Goal: Task Accomplishment & Management: Manage account settings

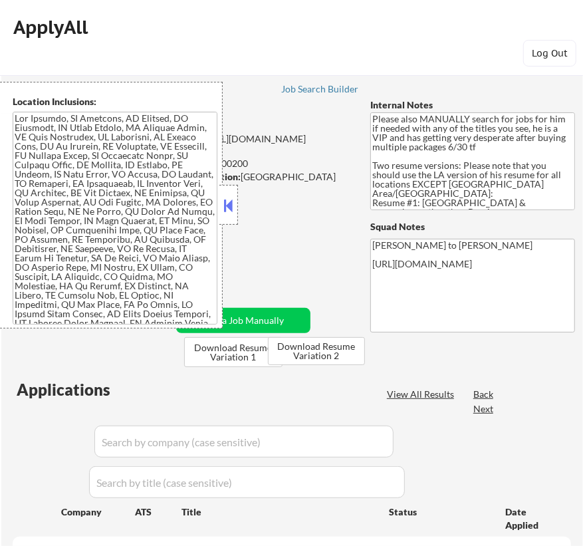
select select ""pending""
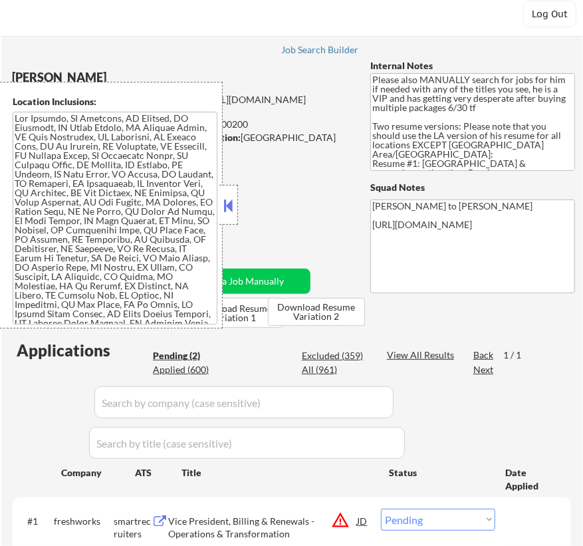
scroll to position [60, 0]
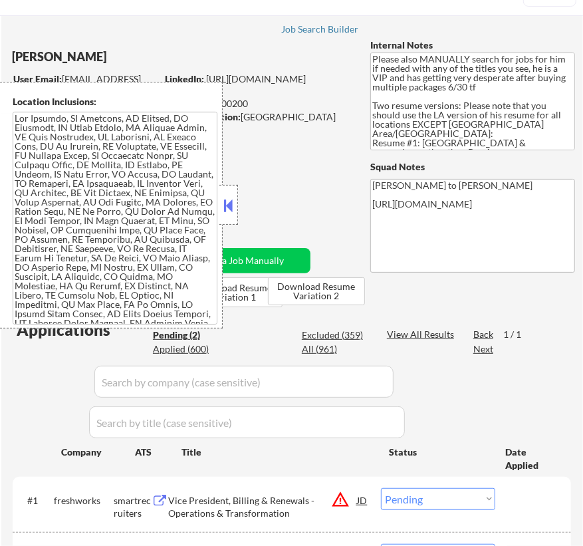
click at [228, 202] on button at bounding box center [229, 206] width 15 height 20
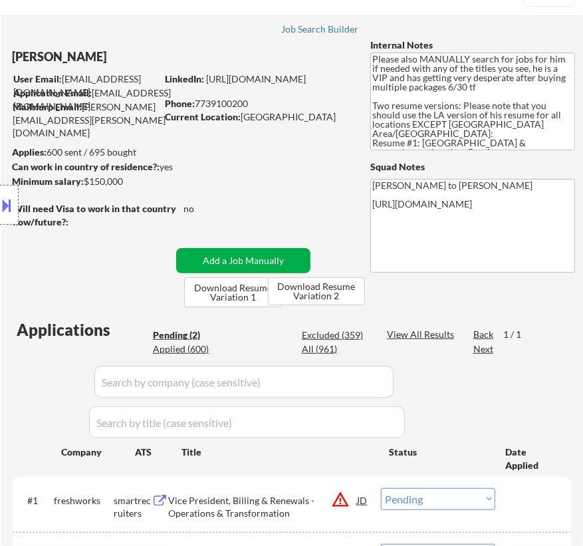
scroll to position [120, 0]
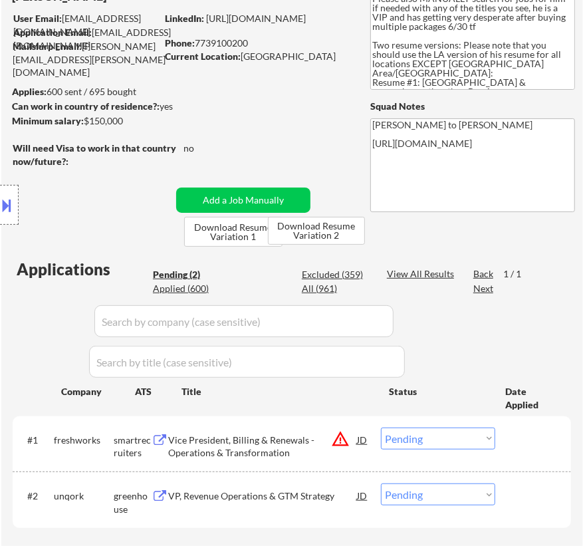
click at [293, 444] on div "Vice President, Billing & Renewals - Operations & Transformation" at bounding box center [262, 447] width 189 height 26
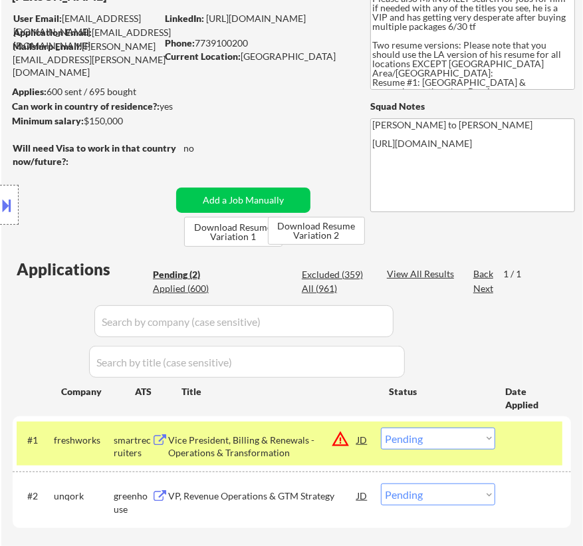
click at [9, 208] on button at bounding box center [7, 205] width 15 height 22
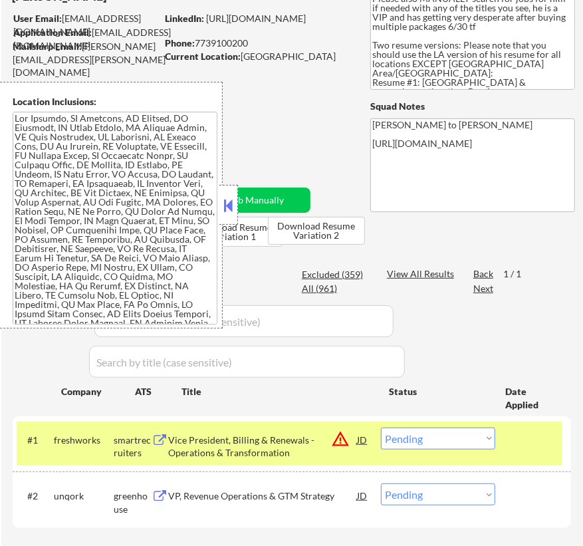
click at [299, 141] on div "← Return to /applysquad Mailslurp Inbox Job Search Builder Michael Ward User Em…" at bounding box center [292, 254] width 582 height 643
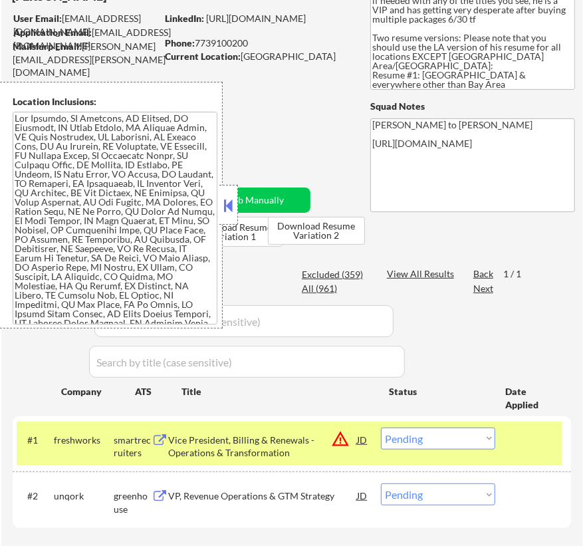
scroll to position [198, 0]
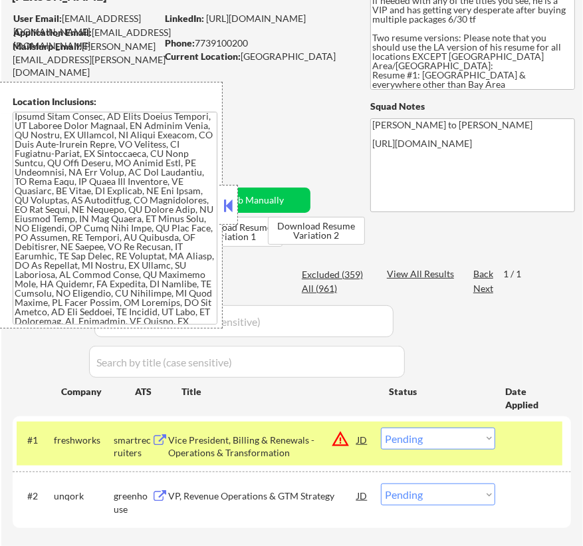
click at [421, 441] on select "Choose an option... Pending Applied Excluded (Questions) Excluded (Expired) Exc…" at bounding box center [438, 439] width 114 height 22
click at [381, 428] on select "Choose an option... Pending Applied Excluded (Questions) Excluded (Expired) Exc…" at bounding box center [438, 439] width 114 height 22
click at [233, 203] on button at bounding box center [229, 206] width 15 height 20
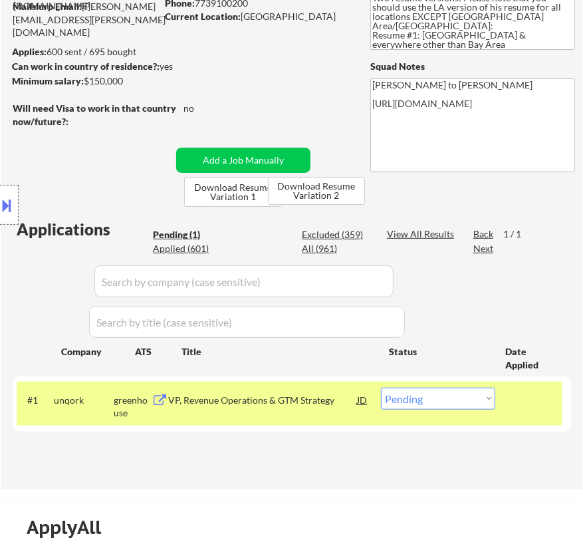
scroll to position [181, 0]
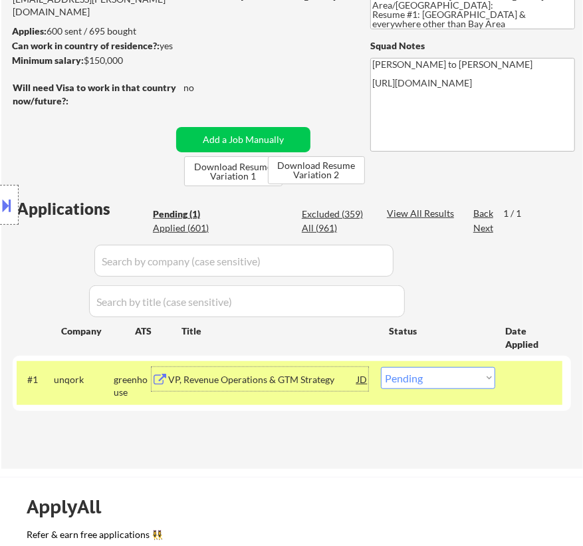
click at [291, 387] on div "VP, Revenue Operations & GTM Strategy" at bounding box center [262, 379] width 189 height 24
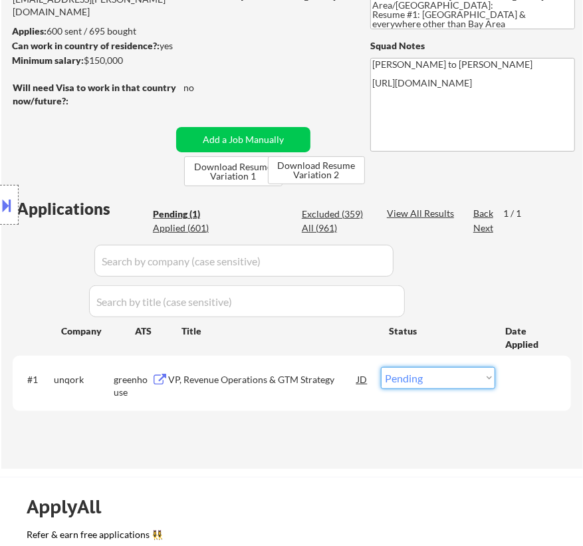
click at [428, 379] on select "Choose an option... Pending Applied Excluded (Questions) Excluded (Expired) Exc…" at bounding box center [438, 378] width 114 height 22
select select ""applied""
click at [381, 367] on select "Choose an option... Pending Applied Excluded (Questions) Excluded (Expired) Exc…" at bounding box center [438, 378] width 114 height 22
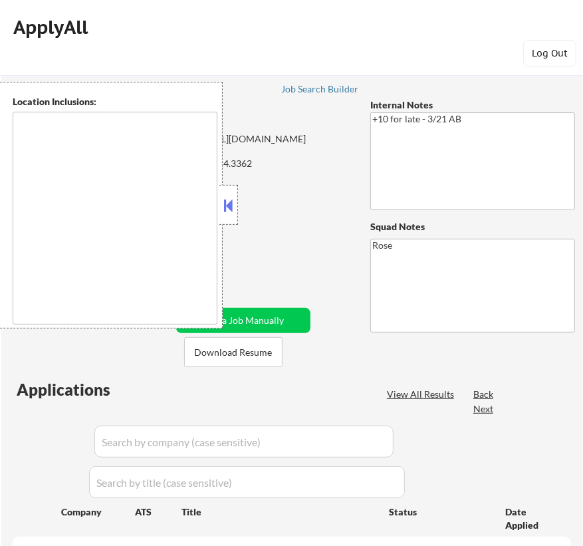
type textarea "[GEOGRAPHIC_DATA], [GEOGRAPHIC_DATA] [GEOGRAPHIC_DATA], [GEOGRAPHIC_DATA] [GEOG…"
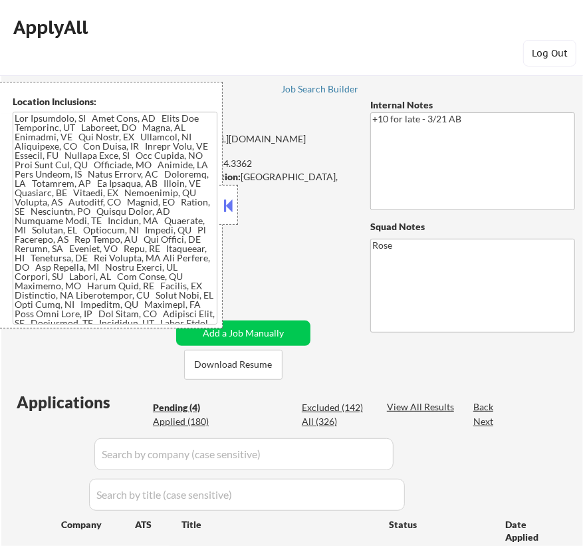
select select ""pending""
click at [234, 203] on button at bounding box center [229, 206] width 15 height 20
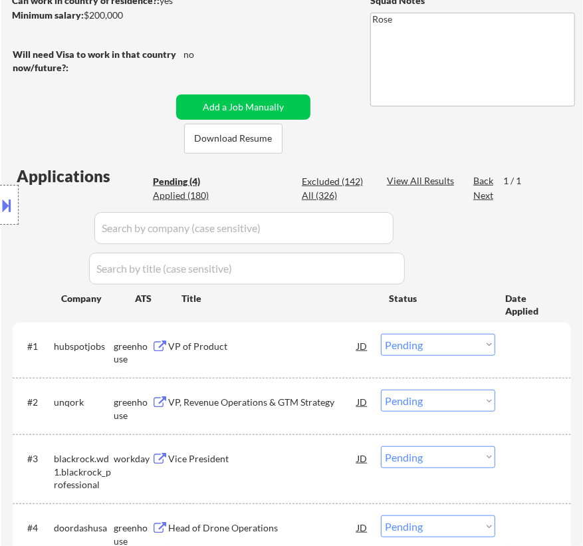
scroll to position [241, 0]
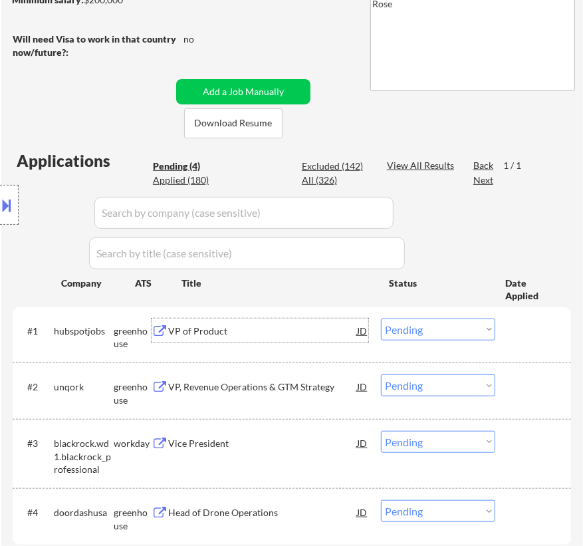
click at [294, 323] on div "VP of Product" at bounding box center [262, 331] width 189 height 24
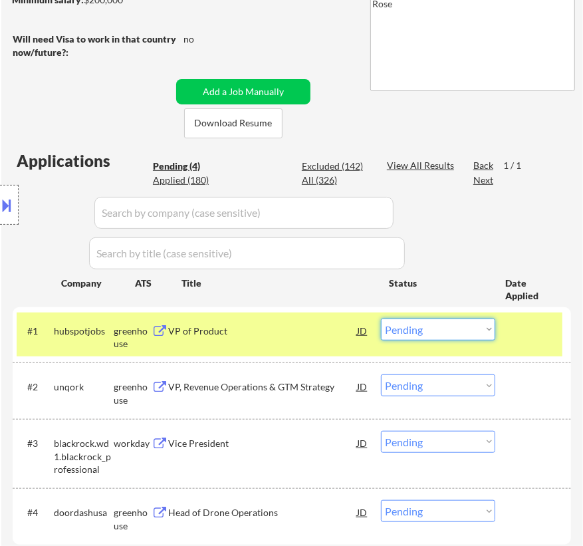
drag, startPoint x: 468, startPoint y: 327, endPoint x: 455, endPoint y: 339, distance: 17.5
click at [468, 327] on select "Choose an option... Pending Applied Excluded (Questions) Excluded (Expired) Exc…" at bounding box center [438, 330] width 114 height 22
click at [381, 319] on select "Choose an option... Pending Applied Excluded (Questions) Excluded (Expired) Exc…" at bounding box center [438, 330] width 114 height 22
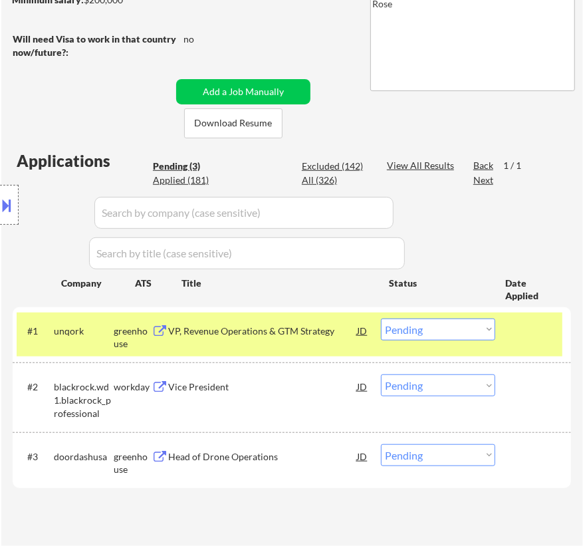
click at [339, 345] on div "#1 unqork greenhouse VP, Revenue Operations & GTM Strategy JD Choose an option.…" at bounding box center [290, 335] width 546 height 44
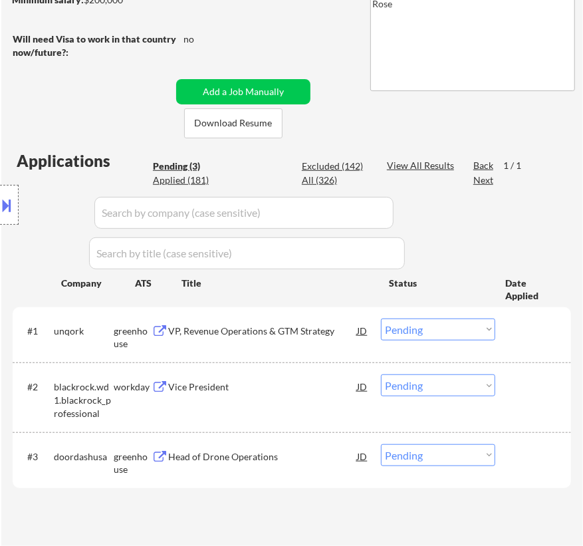
click at [339, 341] on div "VP, Revenue Operations & GTM Strategy" at bounding box center [262, 331] width 189 height 24
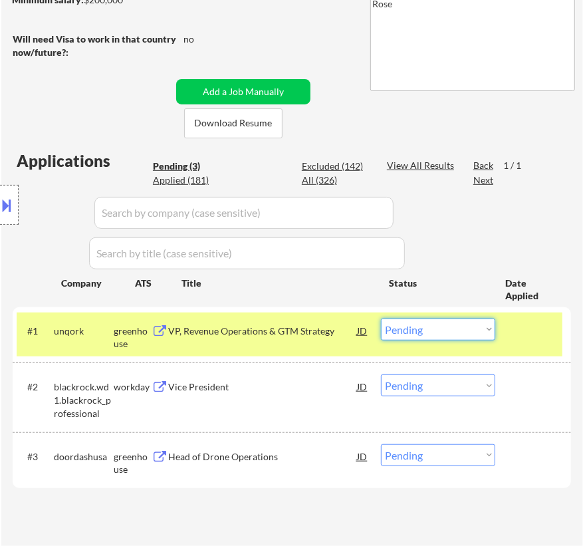
click at [460, 328] on select "Choose an option... Pending Applied Excluded (Questions) Excluded (Expired) Exc…" at bounding box center [438, 330] width 114 height 22
click at [381, 319] on select "Choose an option... Pending Applied Excluded (Questions) Excluded (Expired) Exc…" at bounding box center [438, 330] width 114 height 22
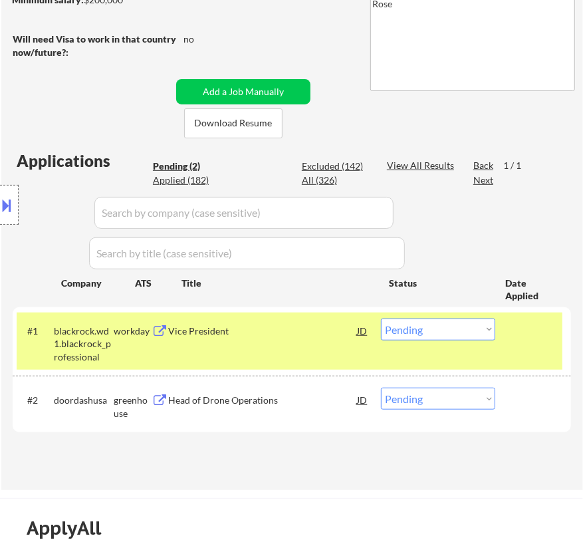
click at [321, 339] on div "Vice President" at bounding box center [262, 331] width 189 height 24
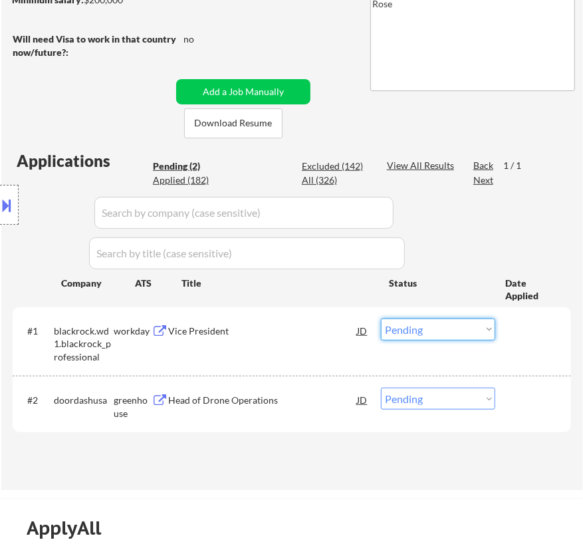
click at [456, 331] on select "Choose an option... Pending Applied Excluded (Questions) Excluded (Expired) Exc…" at bounding box center [438, 330] width 114 height 22
click at [381, 319] on select "Choose an option... Pending Applied Excluded (Questions) Excluded (Expired) Exc…" at bounding box center [438, 330] width 114 height 22
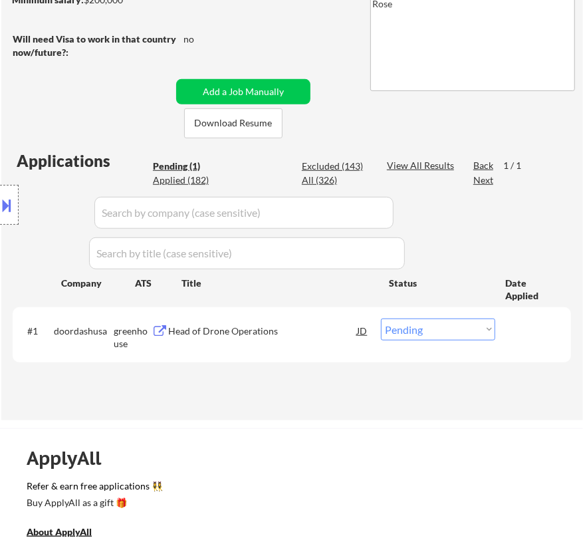
click at [293, 337] on div "Head of Drone Operations" at bounding box center [262, 331] width 189 height 24
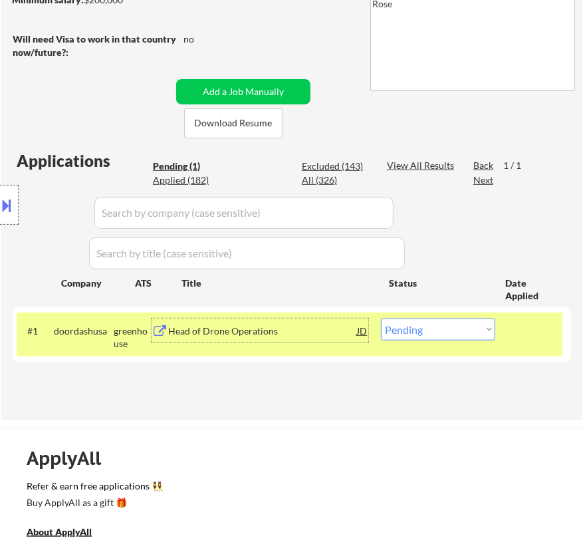
click at [472, 337] on select "Choose an option... Pending Applied Excluded (Questions) Excluded (Expired) Exc…" at bounding box center [438, 330] width 114 height 22
select select ""excluded__bad_match_""
click at [381, 319] on select "Choose an option... Pending Applied Excluded (Questions) Excluded (Expired) Exc…" at bounding box center [438, 330] width 114 height 22
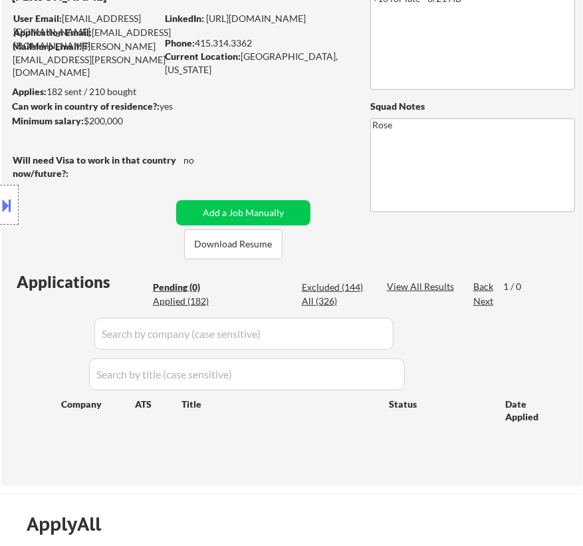
scroll to position [181, 0]
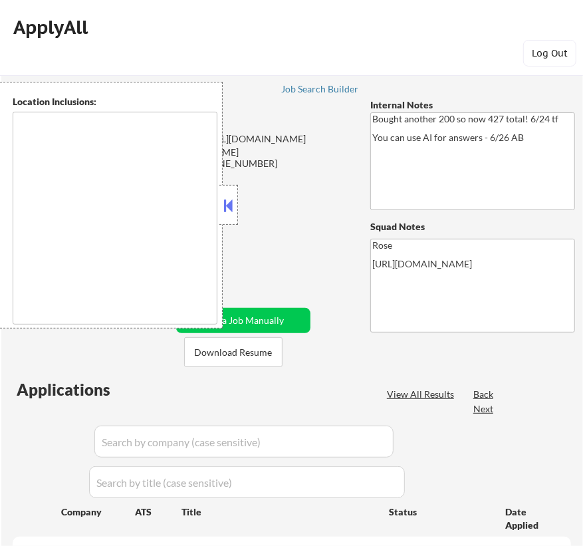
type textarea "San Francisco, CA Daly City, CA South San Francisco, CA Brisbane, CA Colma, CA …"
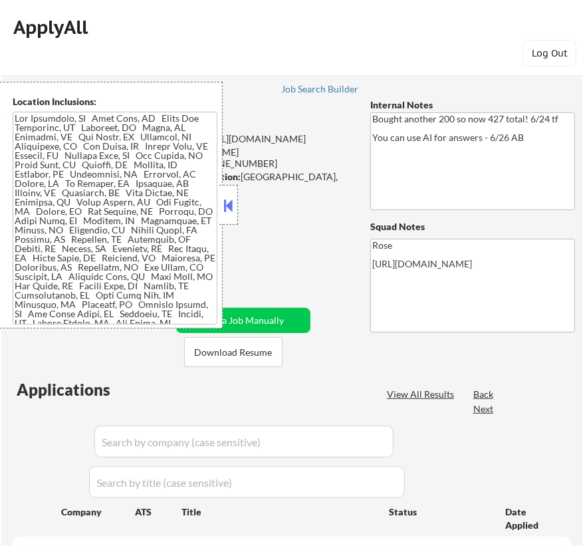
select select ""pending""
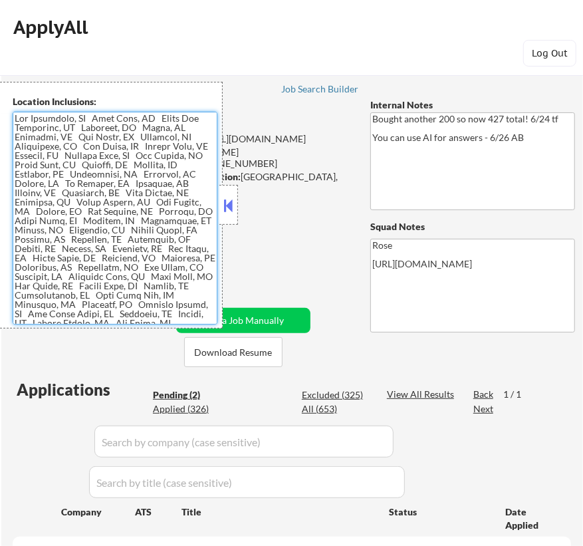
scroll to position [23, 0]
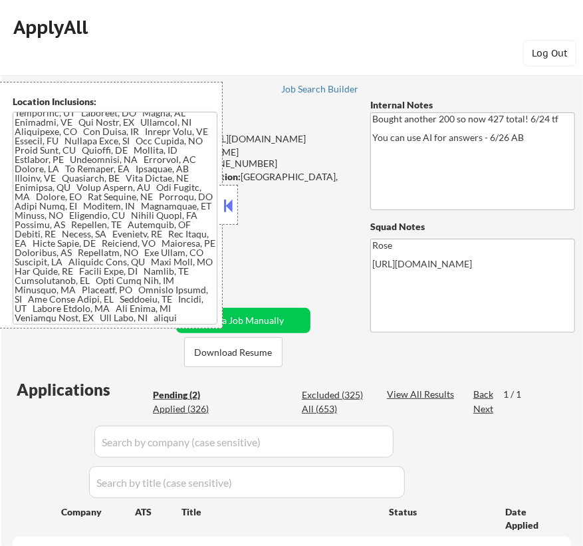
click at [229, 206] on button at bounding box center [229, 206] width 15 height 20
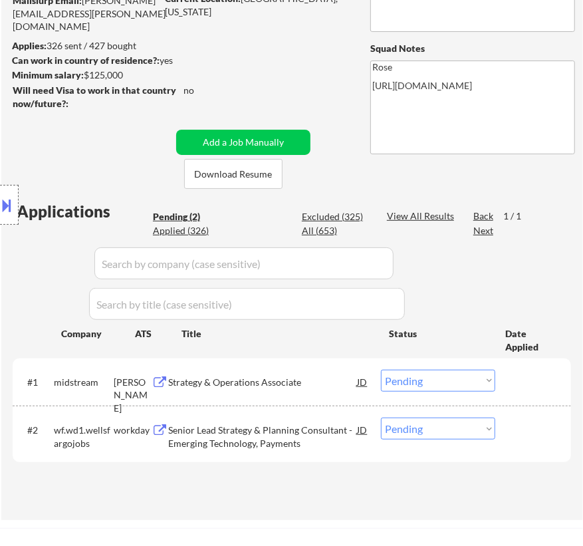
scroll to position [181, 0]
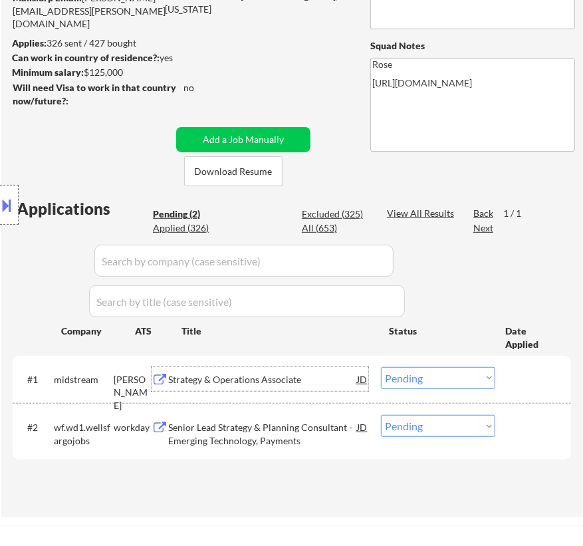
click at [305, 377] on div "Strategy & Operations Associate" at bounding box center [262, 379] width 189 height 13
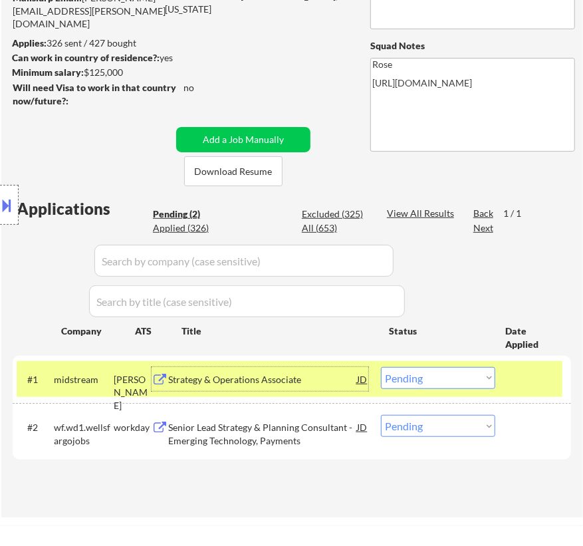
click at [466, 379] on select "Choose an option... Pending Applied Excluded (Questions) Excluded (Expired) Exc…" at bounding box center [438, 378] width 114 height 22
click at [381, 367] on select "Choose an option... Pending Applied Excluded (Questions) Excluded (Expired) Exc…" at bounding box center [438, 378] width 114 height 22
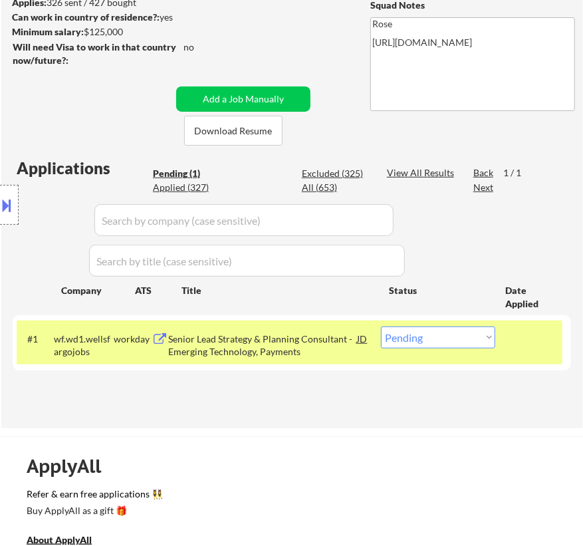
scroll to position [241, 0]
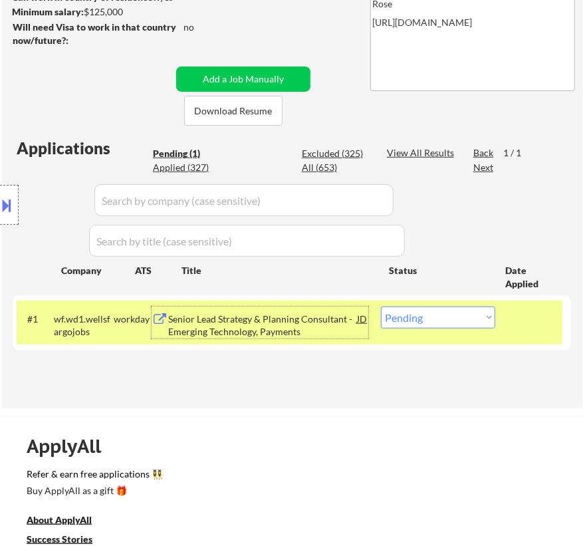
click at [266, 321] on div "Senior Lead Strategy & Planning Consultant - Emerging Technology, Payments" at bounding box center [262, 326] width 189 height 26
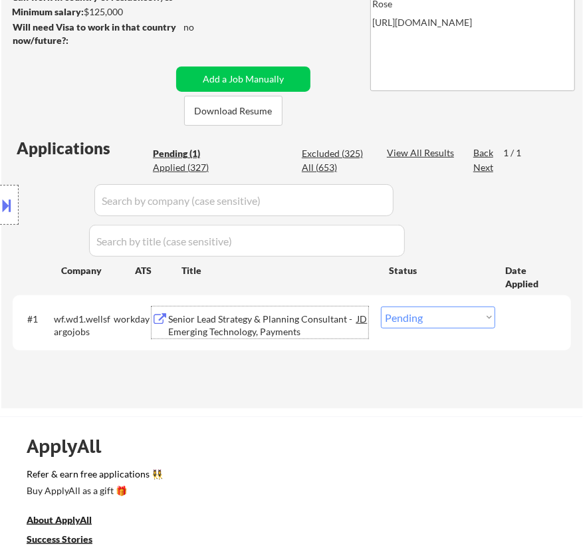
click at [436, 315] on select "Choose an option... Pending Applied Excluded (Questions) Excluded (Expired) Exc…" at bounding box center [438, 318] width 114 height 22
select select ""excluded__bad_match_""
click at [381, 307] on select "Choose an option... Pending Applied Excluded (Questions) Excluded (Expired) Exc…" at bounding box center [438, 318] width 114 height 22
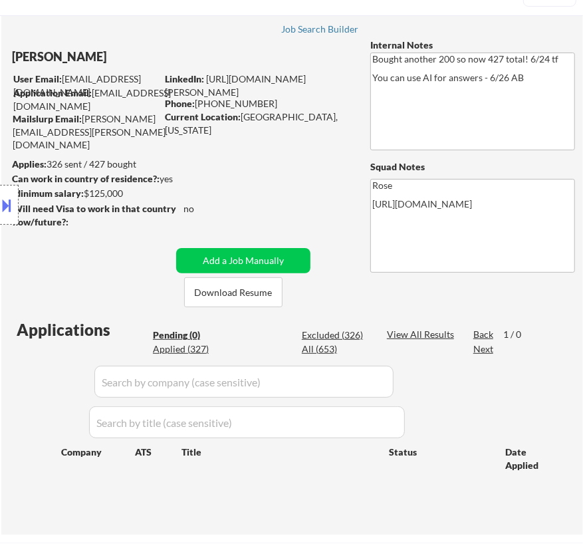
scroll to position [120, 0]
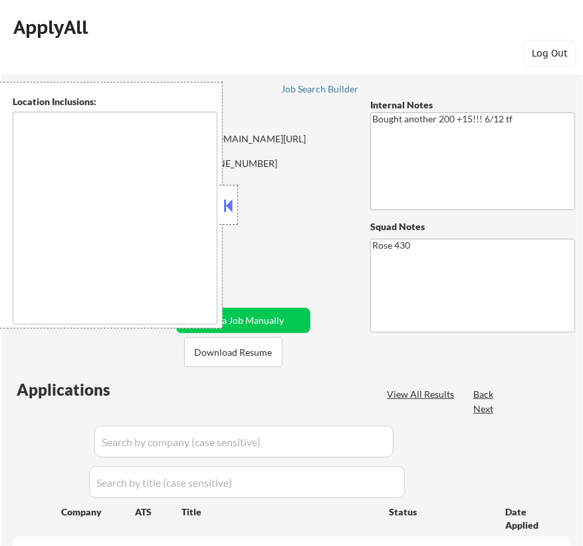
type textarea "St Paul, MN Minneapolis, MN Roseville, MN Maplewood, MN Little Canada, MN West …"
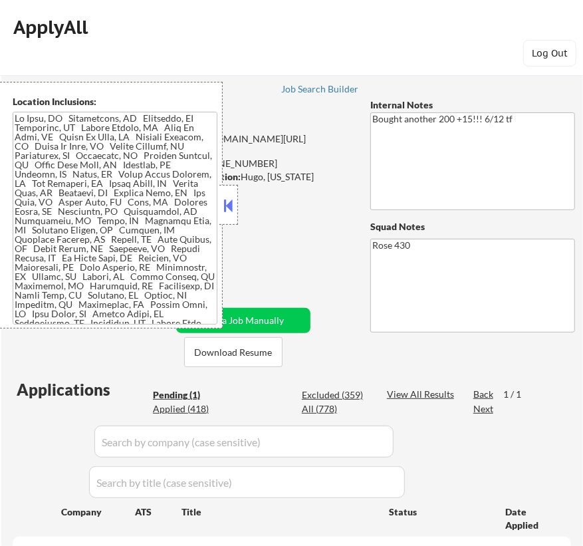
click at [230, 205] on button at bounding box center [229, 206] width 15 height 20
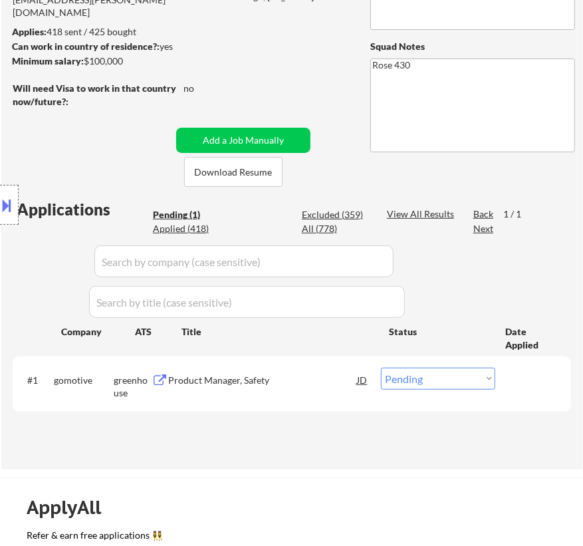
scroll to position [181, 0]
click at [304, 384] on div "Product Manager, Safety" at bounding box center [262, 379] width 189 height 13
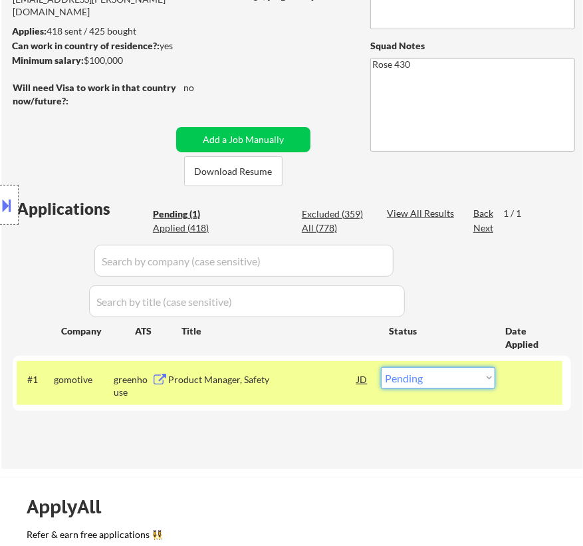
click at [470, 376] on select "Choose an option... Pending Applied Excluded (Questions) Excluded (Expired) Exc…" at bounding box center [438, 378] width 114 height 22
select select ""excluded""
click at [381, 367] on select "Choose an option... Pending Applied Excluded (Questions) Excluded (Expired) Exc…" at bounding box center [438, 378] width 114 height 22
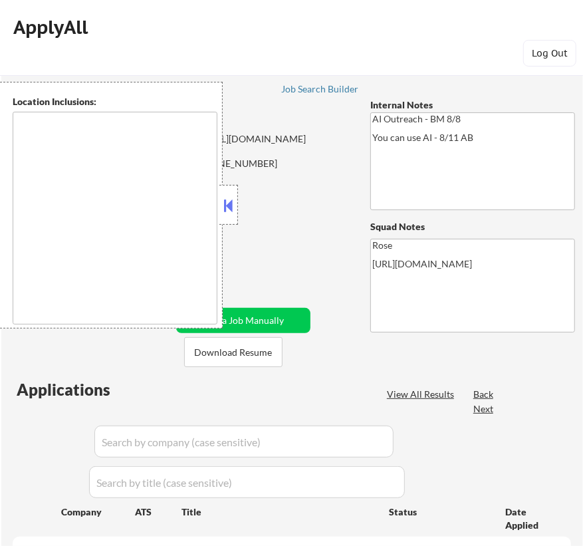
type textarea "[GEOGRAPHIC_DATA], [GEOGRAPHIC_DATA] [GEOGRAPHIC_DATA], [GEOGRAPHIC_DATA] [GEOG…"
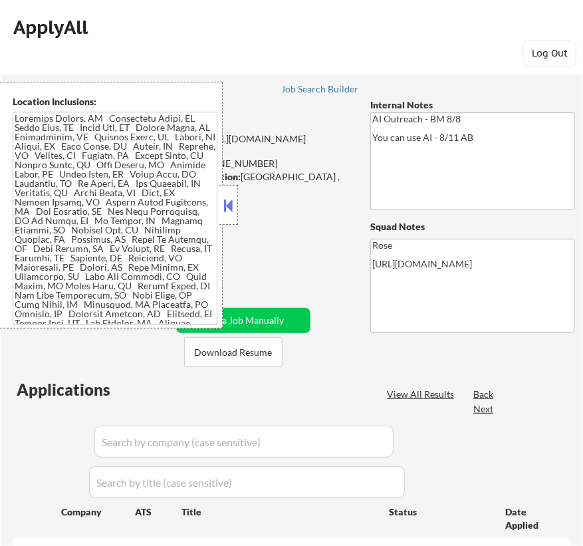
select select ""pending""
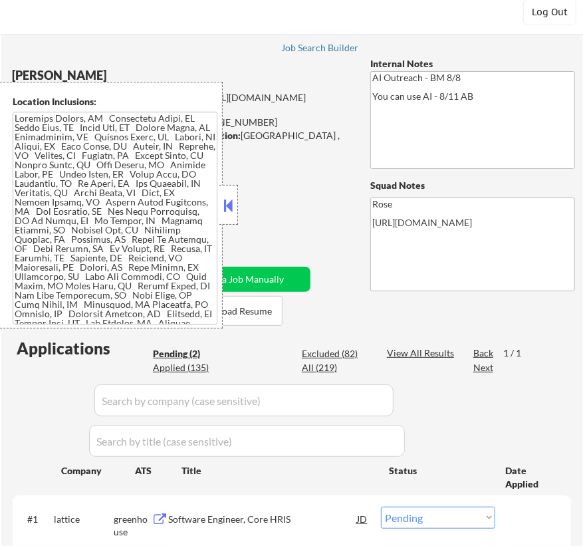
scroll to position [120, 0]
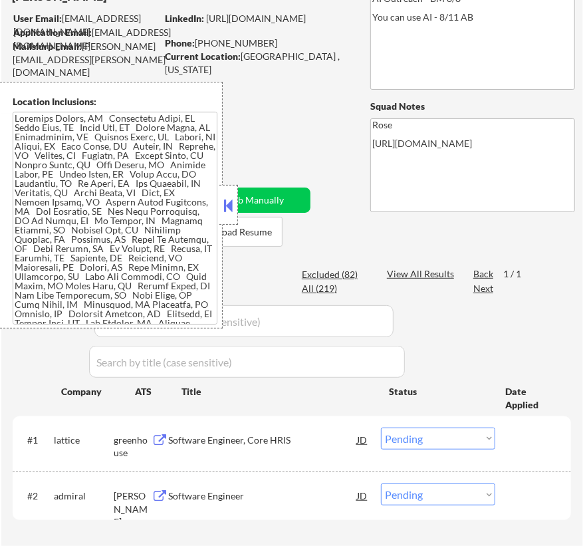
click at [233, 198] on button at bounding box center [229, 206] width 15 height 20
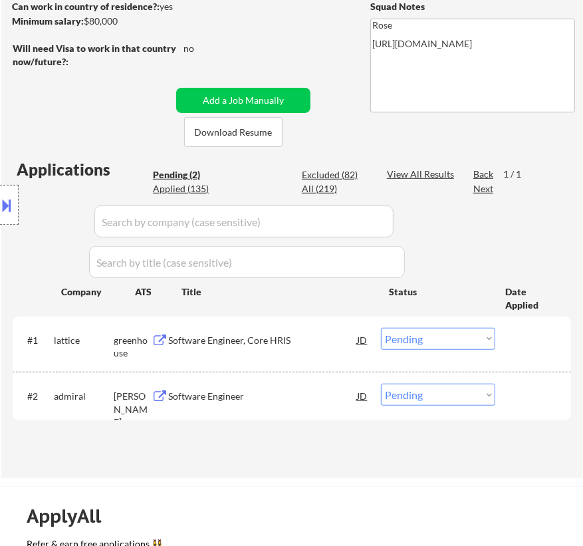
scroll to position [241, 0]
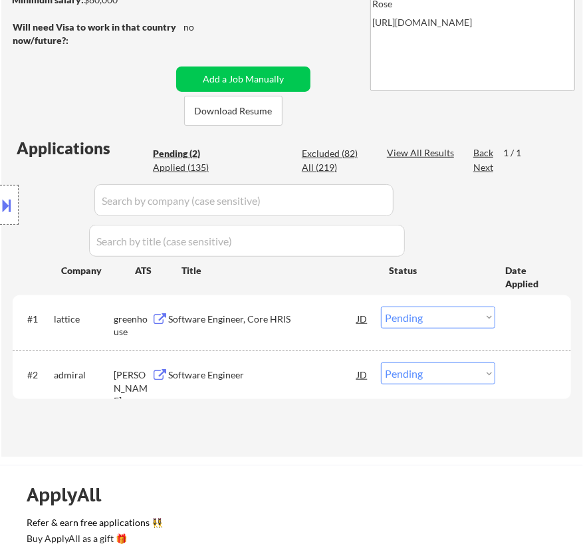
click at [323, 323] on div "Software Engineer, Core HRIS" at bounding box center [262, 319] width 189 height 13
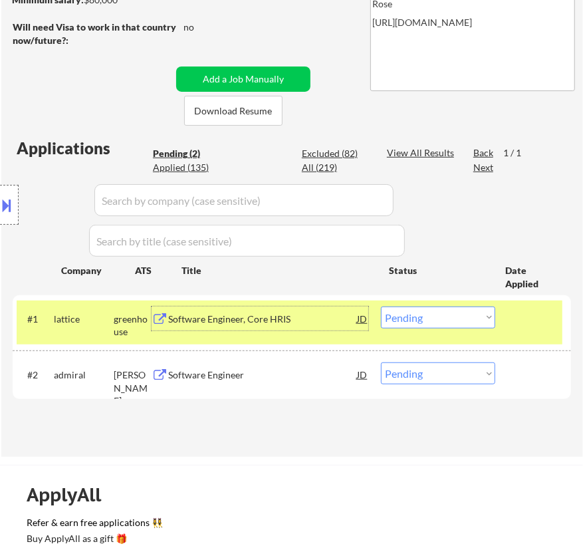
click at [425, 321] on select "Choose an option... Pending Applied Excluded (Questions) Excluded (Expired) Exc…" at bounding box center [438, 318] width 114 height 22
click at [381, 307] on select "Choose an option... Pending Applied Excluded (Questions) Excluded (Expired) Exc…" at bounding box center [438, 318] width 114 height 22
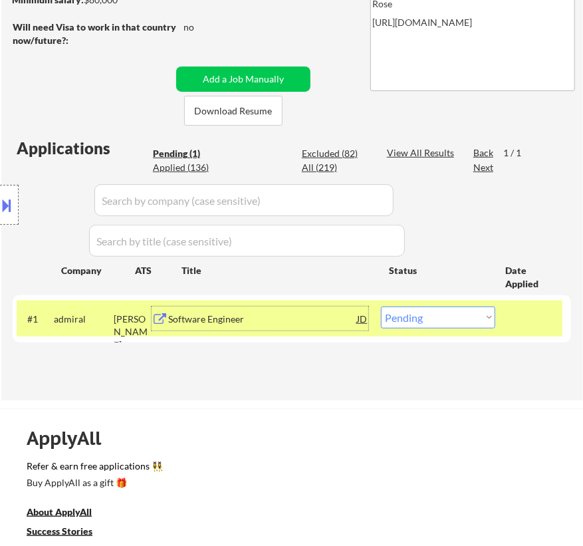
click at [289, 327] on div "Software Engineer" at bounding box center [262, 319] width 189 height 24
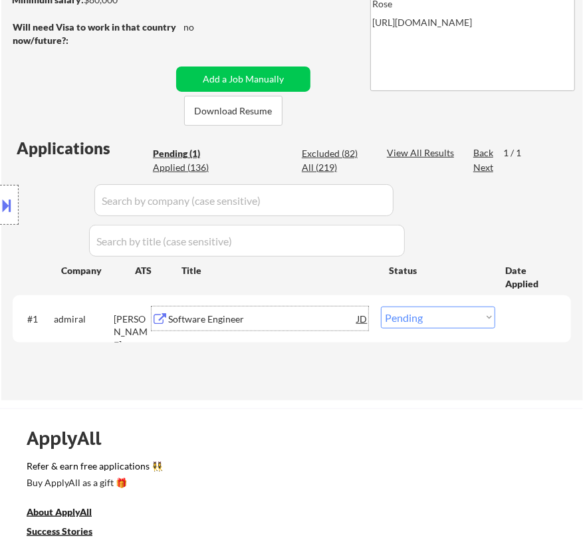
click at [416, 324] on select "Choose an option... Pending Applied Excluded (Questions) Excluded (Expired) Exc…" at bounding box center [438, 318] width 114 height 22
select select ""excluded__location_""
click at [381, 307] on select "Choose an option... Pending Applied Excluded (Questions) Excluded (Expired) Exc…" at bounding box center [438, 318] width 114 height 22
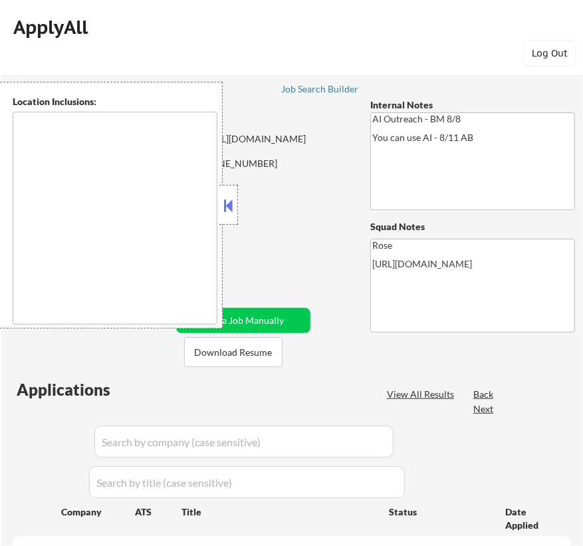
type textarea "[GEOGRAPHIC_DATA], [GEOGRAPHIC_DATA] [GEOGRAPHIC_DATA], [GEOGRAPHIC_DATA] [GEOG…"
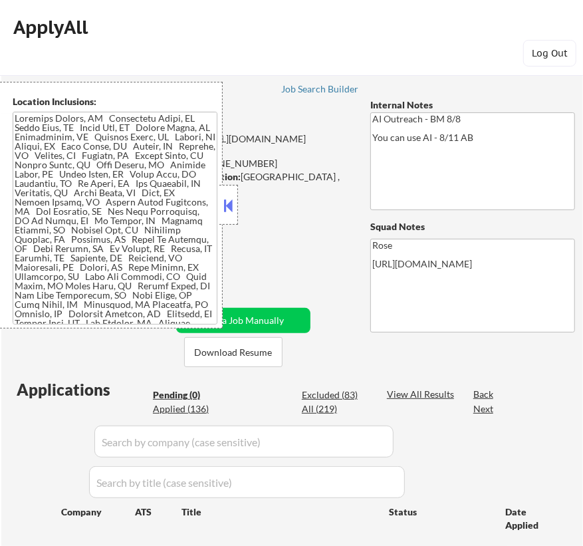
click at [229, 208] on button at bounding box center [229, 206] width 15 height 20
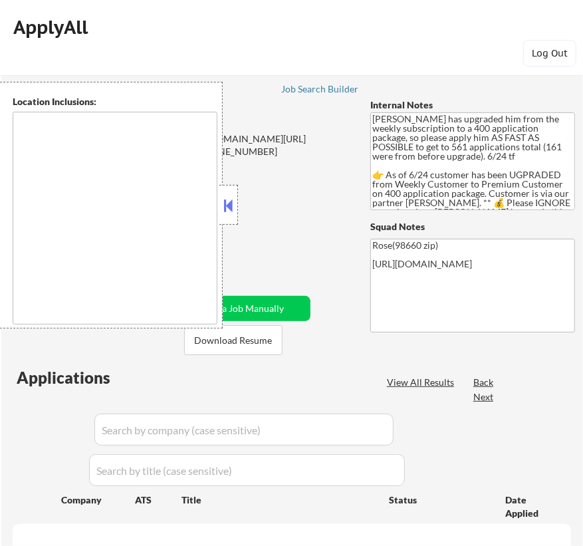
type textarea "[GEOGRAPHIC_DATA], OR [GEOGRAPHIC_DATA], [GEOGRAPHIC_DATA] [GEOGRAPHIC_DATA], […"
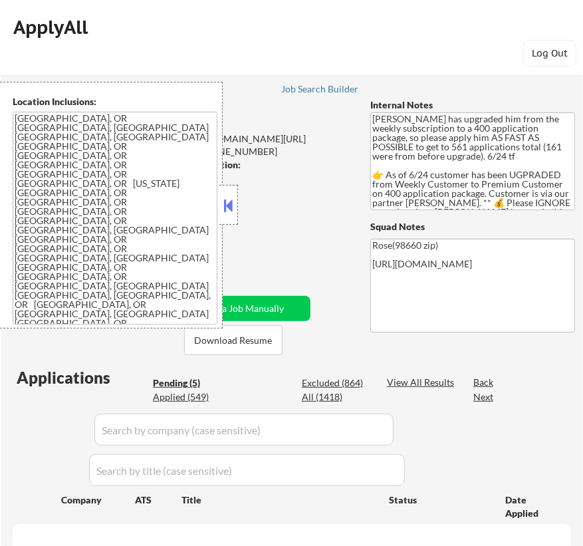
select select ""pending""
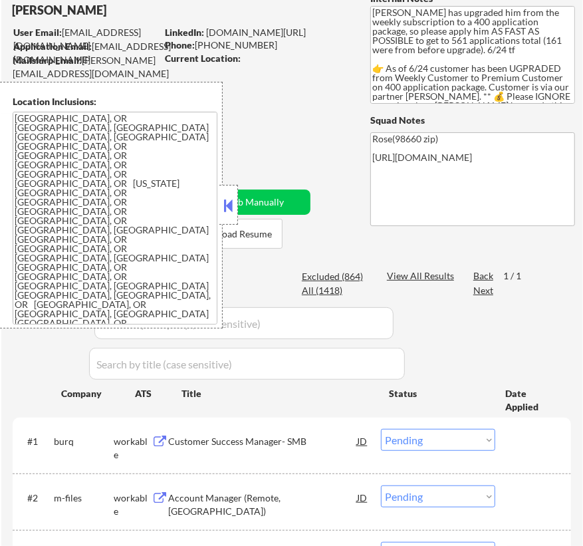
scroll to position [120, 0]
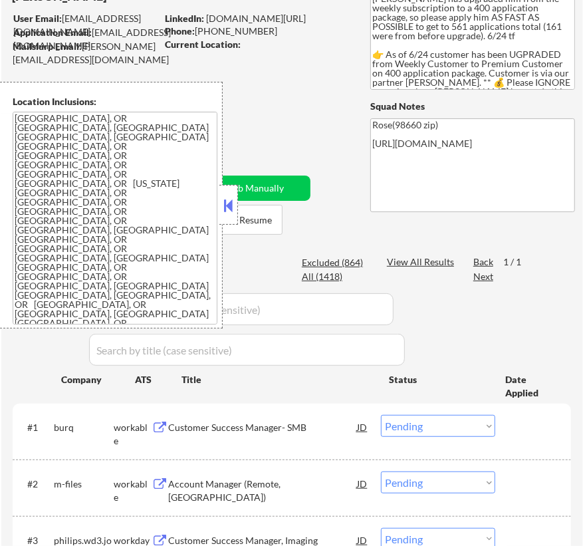
click at [228, 208] on button at bounding box center [229, 206] width 15 height 20
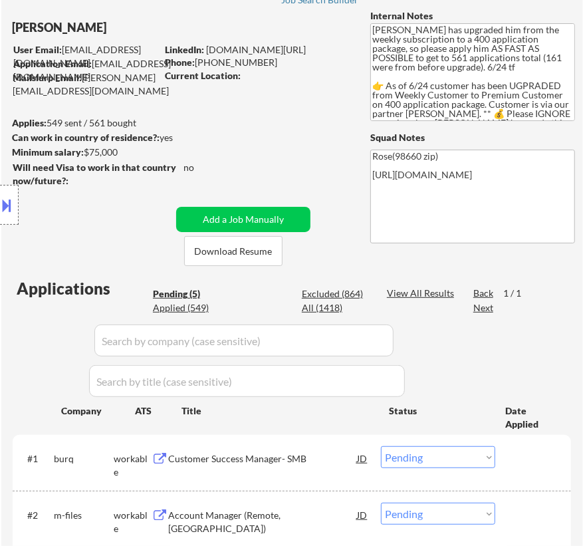
scroll to position [60, 0]
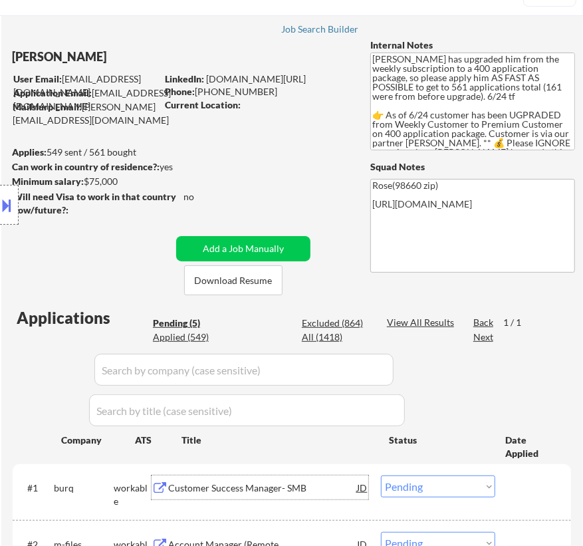
click at [312, 490] on div "Customer Success Manager- SMB" at bounding box center [262, 488] width 189 height 13
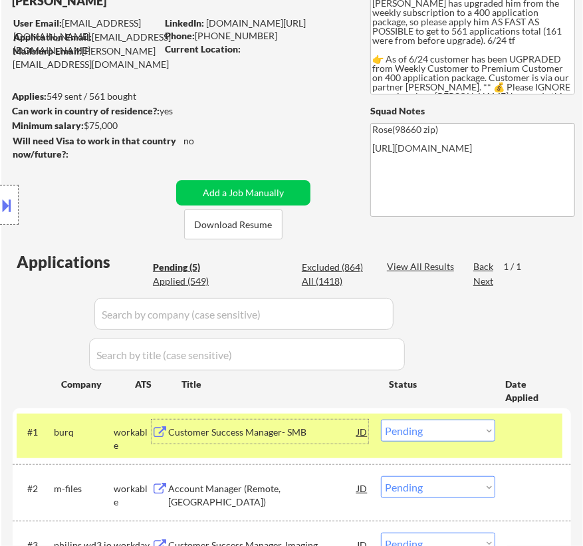
scroll to position [181, 0]
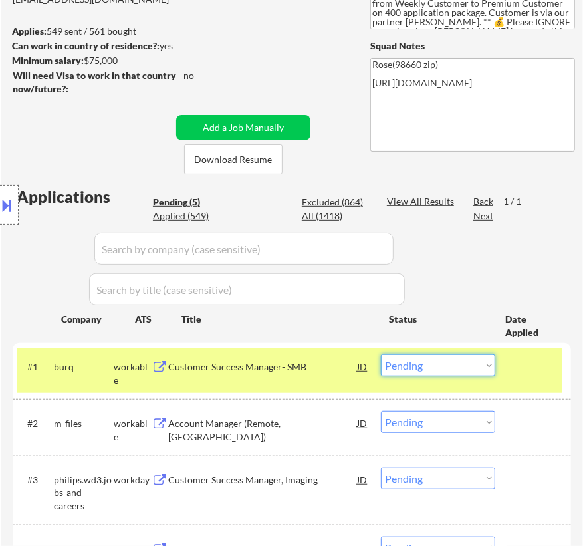
click at [456, 371] on select "Choose an option... Pending Applied Excluded (Questions) Excluded (Expired) Exc…" at bounding box center [438, 366] width 114 height 22
click at [381, 355] on select "Choose an option... Pending Applied Excluded (Questions) Excluded (Expired) Exc…" at bounding box center [438, 366] width 114 height 22
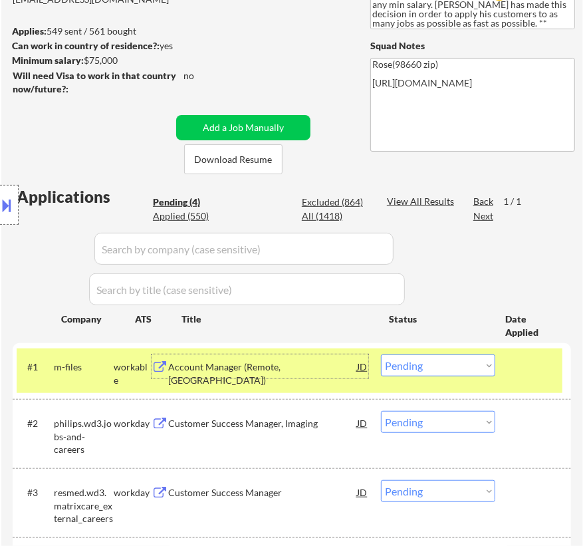
click at [287, 371] on div "Account Manager (Remote, [GEOGRAPHIC_DATA])" at bounding box center [262, 374] width 189 height 26
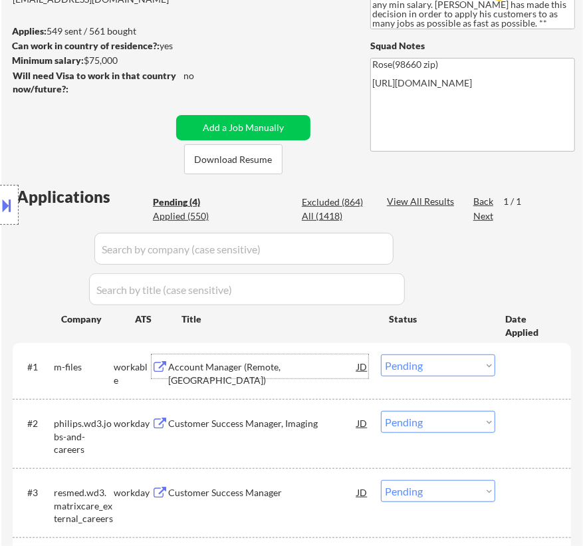
click at [438, 372] on select "Choose an option... Pending Applied Excluded (Questions) Excluded (Expired) Exc…" at bounding box center [438, 366] width 114 height 22
click at [381, 355] on select "Choose an option... Pending Applied Excluded (Questions) Excluded (Expired) Exc…" at bounding box center [438, 366] width 114 height 22
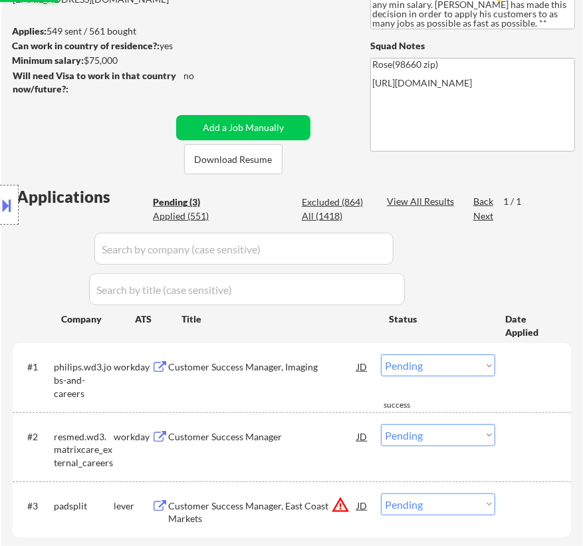
scroll to position [241, 0]
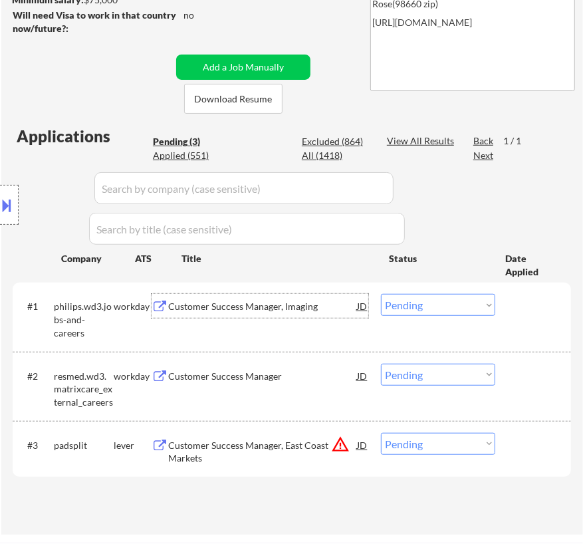
click at [319, 312] on div "Customer Success Manager, Imaging" at bounding box center [262, 306] width 189 height 13
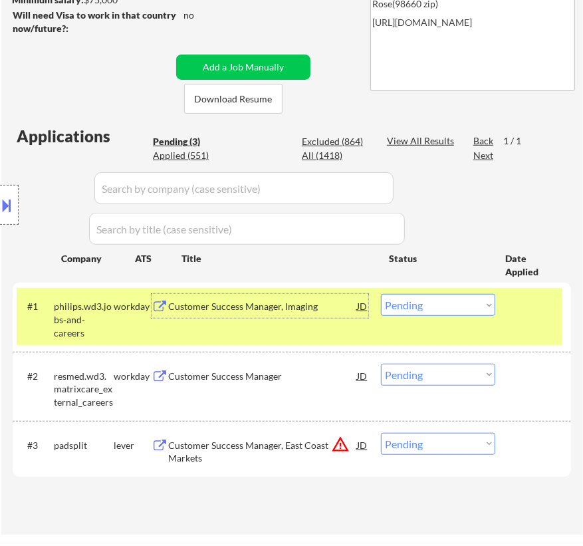
click at [445, 301] on select "Choose an option... Pending Applied Excluded (Questions) Excluded (Expired) Exc…" at bounding box center [438, 305] width 114 height 22
click at [381, 294] on select "Choose an option... Pending Applied Excluded (Questions) Excluded (Expired) Exc…" at bounding box center [438, 305] width 114 height 22
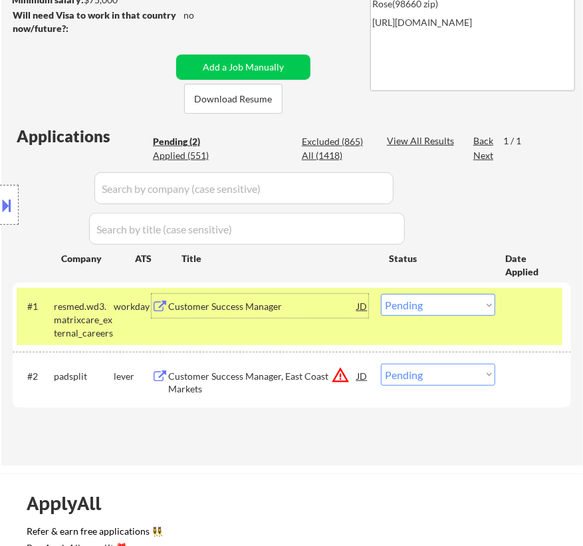
click at [329, 313] on div "Customer Success Manager" at bounding box center [262, 306] width 189 height 24
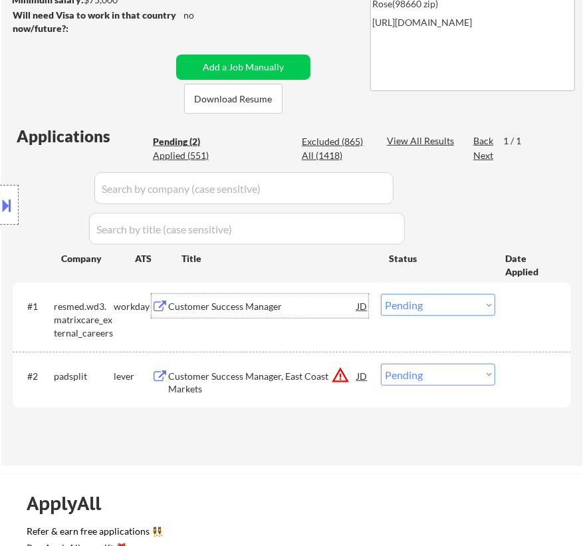
click at [444, 299] on select "Choose an option... Pending Applied Excluded (Questions) Excluded (Expired) Exc…" at bounding box center [438, 305] width 114 height 22
click at [381, 294] on select "Choose an option... Pending Applied Excluded (Questions) Excluded (Expired) Exc…" at bounding box center [438, 305] width 114 height 22
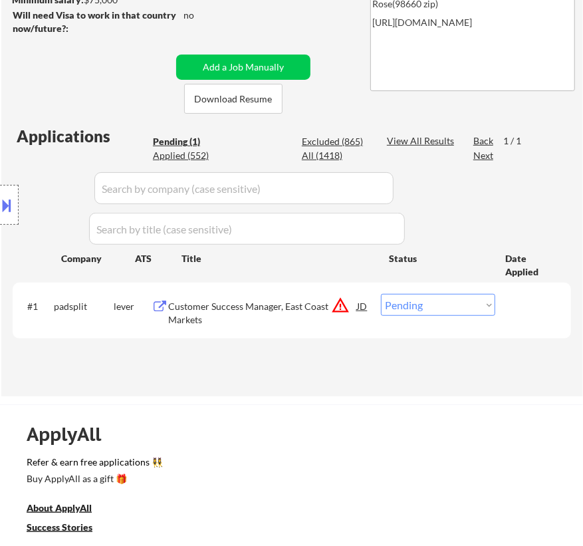
click at [237, 309] on div "Location Inclusions: [GEOGRAPHIC_DATA], [GEOGRAPHIC_DATA] [GEOGRAPHIC_DATA], [G…" at bounding box center [119, 205] width 238 height 247
click at [298, 302] on div "Customer Success Manager, East Coast Markets" at bounding box center [262, 313] width 189 height 26
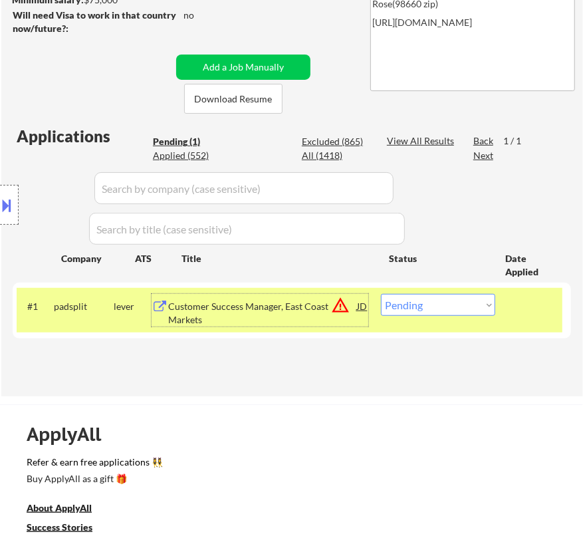
click at [420, 302] on select "Choose an option... Pending Applied Excluded (Questions) Excluded (Expired) Exc…" at bounding box center [438, 305] width 114 height 22
select select ""excluded__location_""
click at [381, 294] on select "Choose an option... Pending Applied Excluded (Questions) Excluded (Expired) Exc…" at bounding box center [438, 305] width 114 height 22
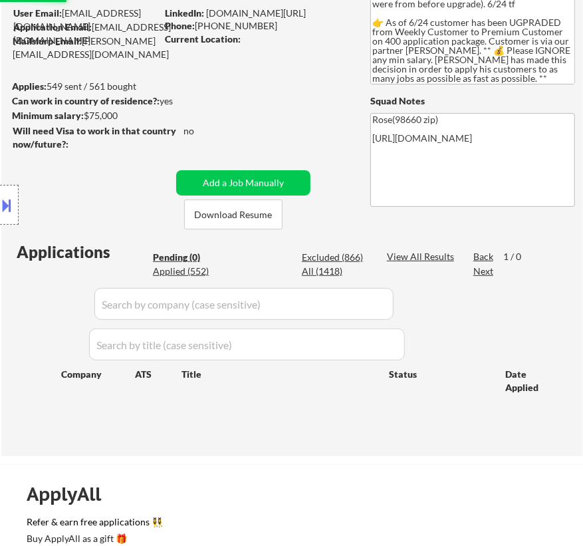
scroll to position [120, 0]
